Goal: Transaction & Acquisition: Subscribe to service/newsletter

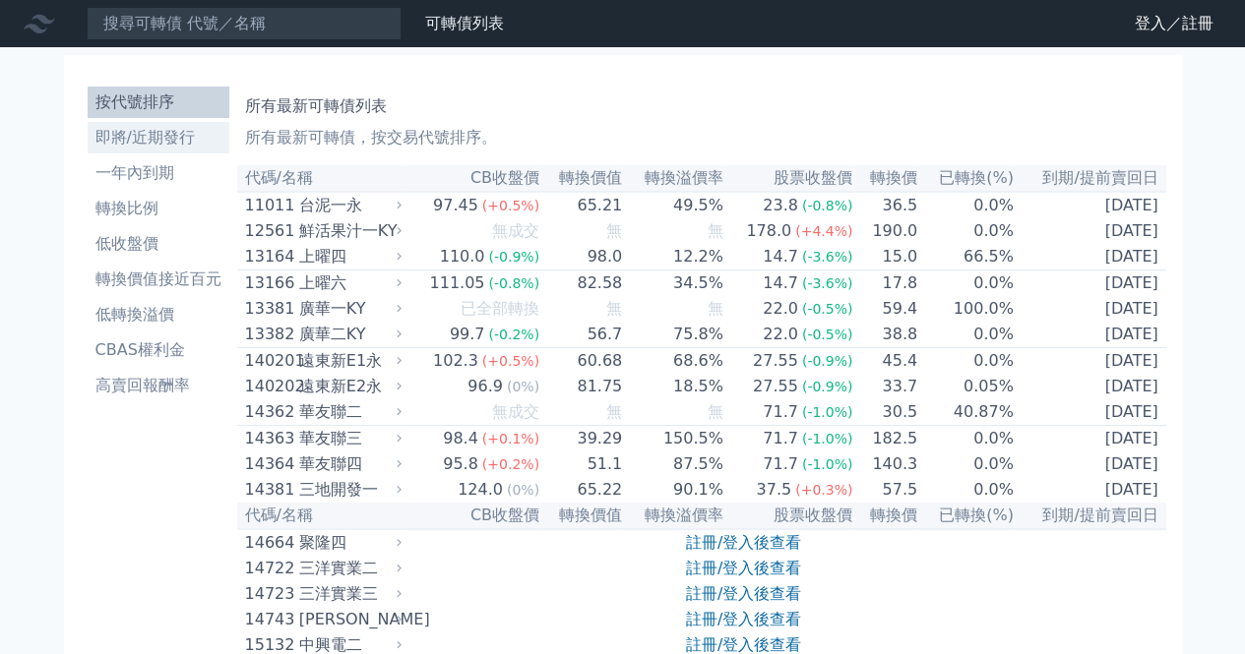
click at [165, 136] on li "即將/近期發行" at bounding box center [159, 138] width 142 height 24
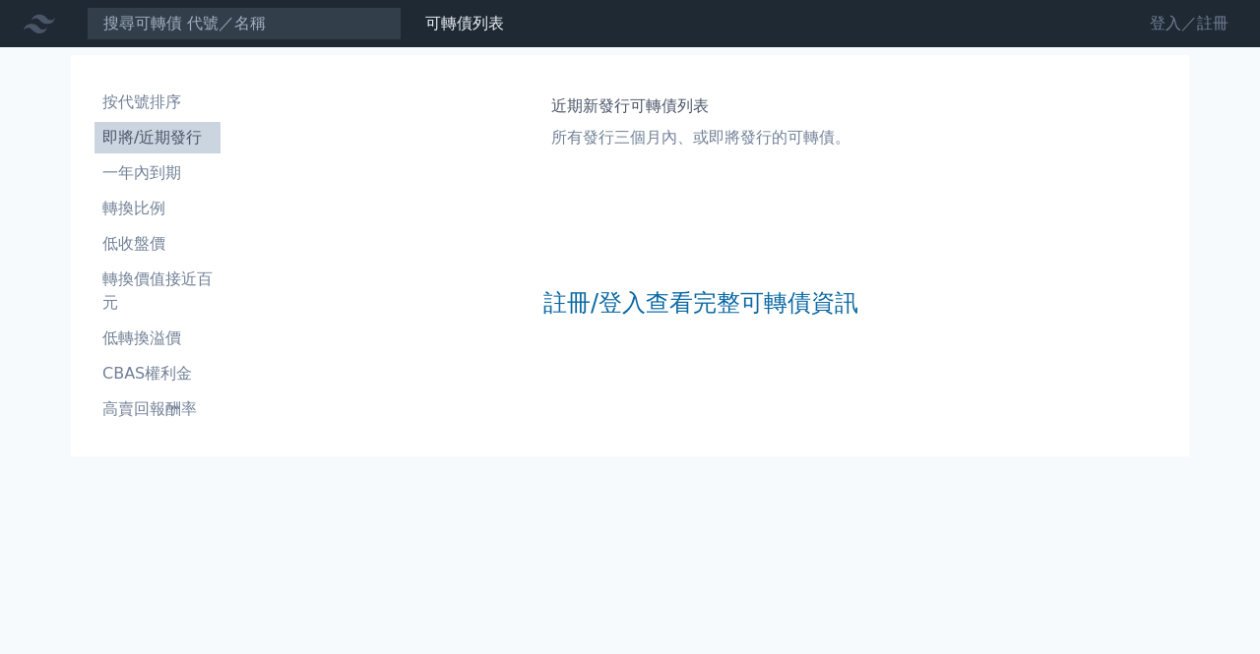
click at [1183, 23] on link "登入／註冊" at bounding box center [1189, 23] width 110 height 31
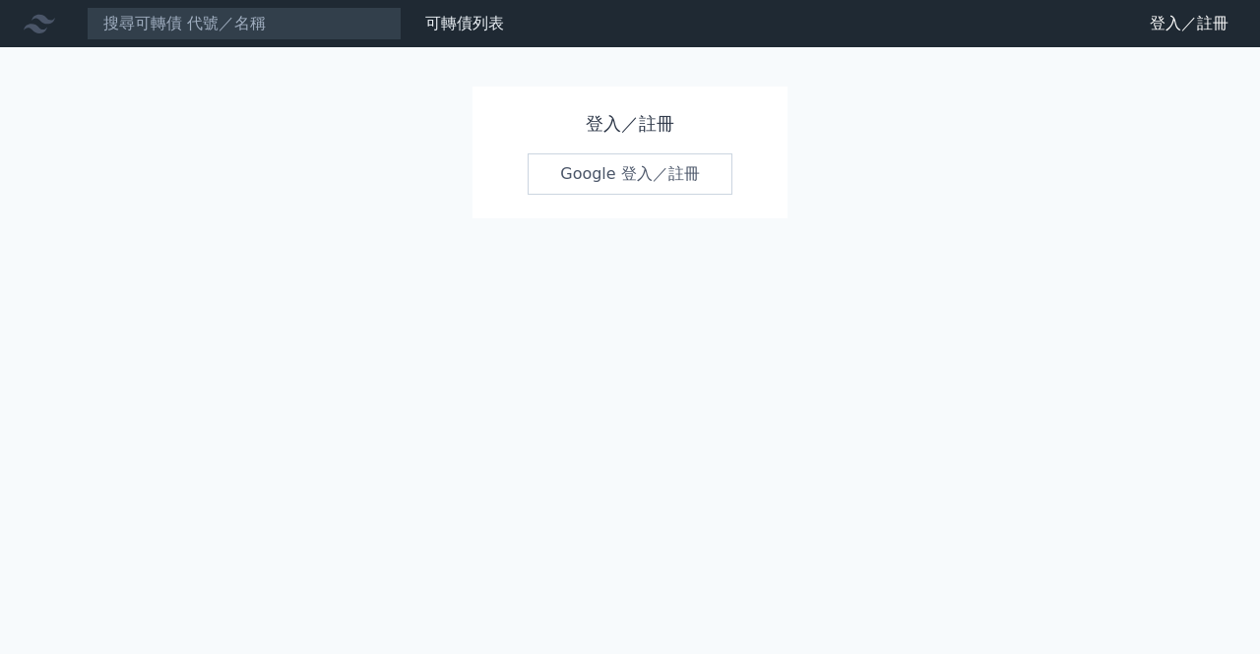
click at [652, 180] on link "Google 登入／註冊" at bounding box center [630, 174] width 205 height 41
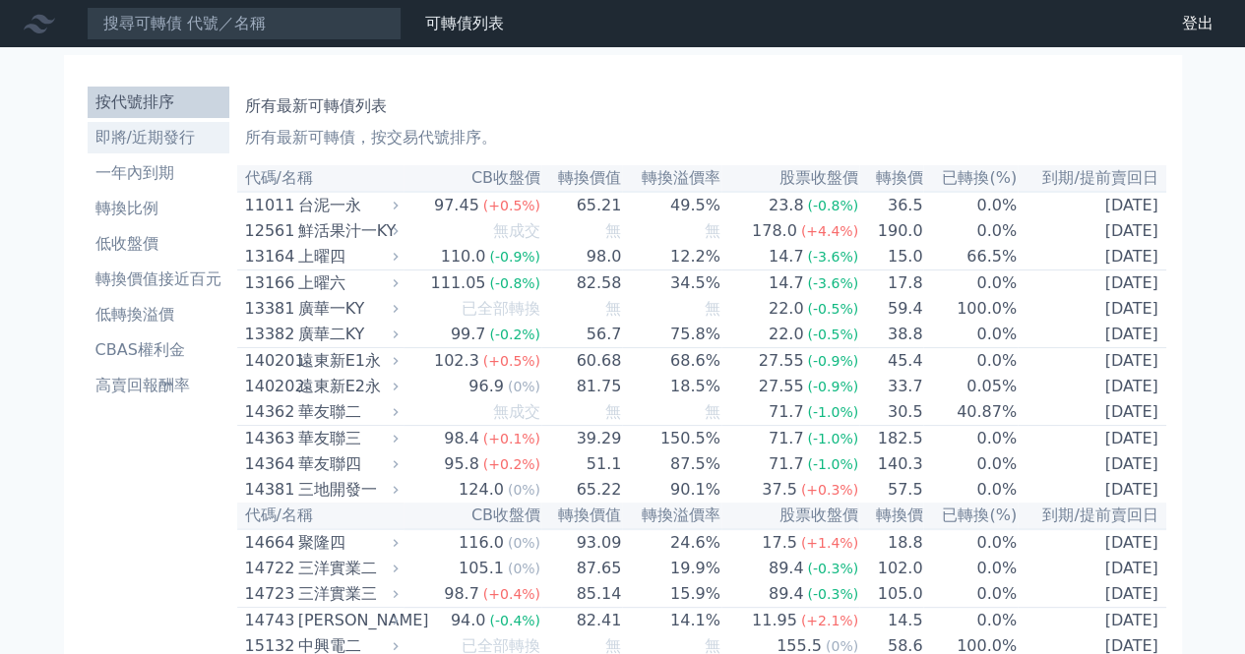
click at [146, 148] on li "即將/近期發行" at bounding box center [159, 138] width 142 height 24
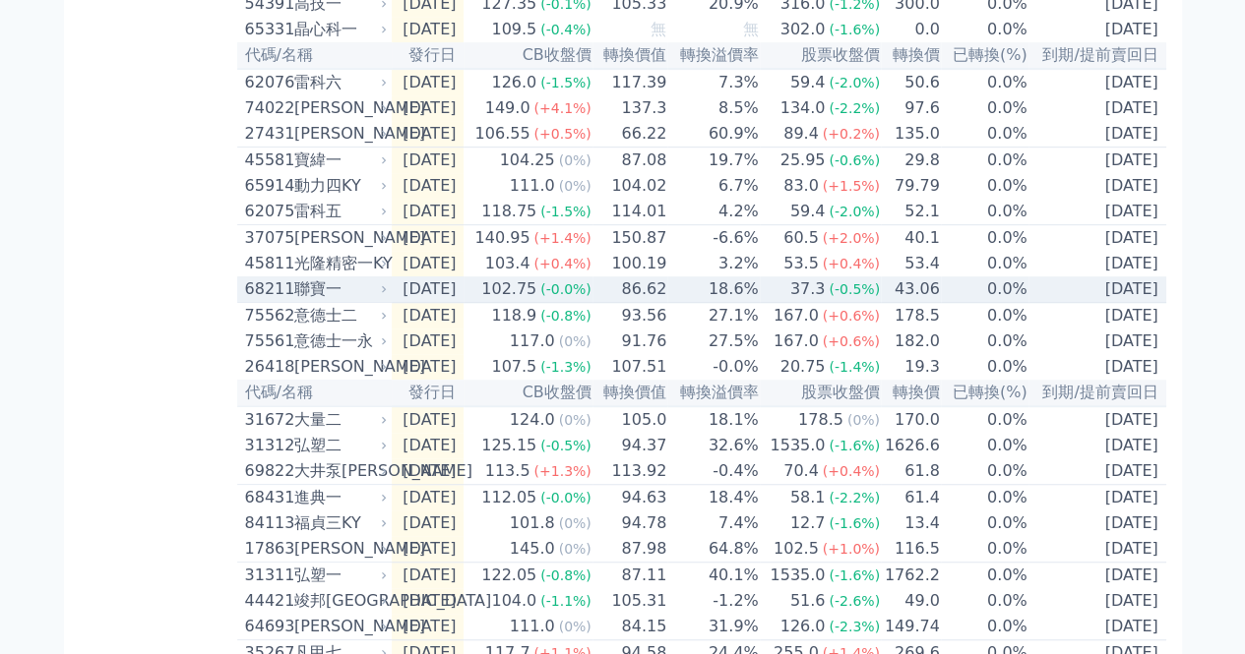
scroll to position [492, 0]
